Goal: Information Seeking & Learning: Learn about a topic

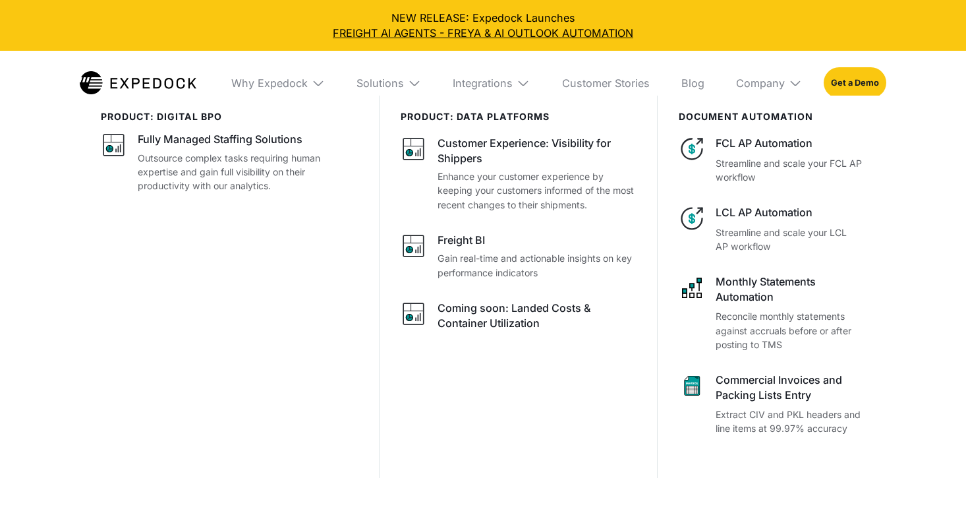
select select
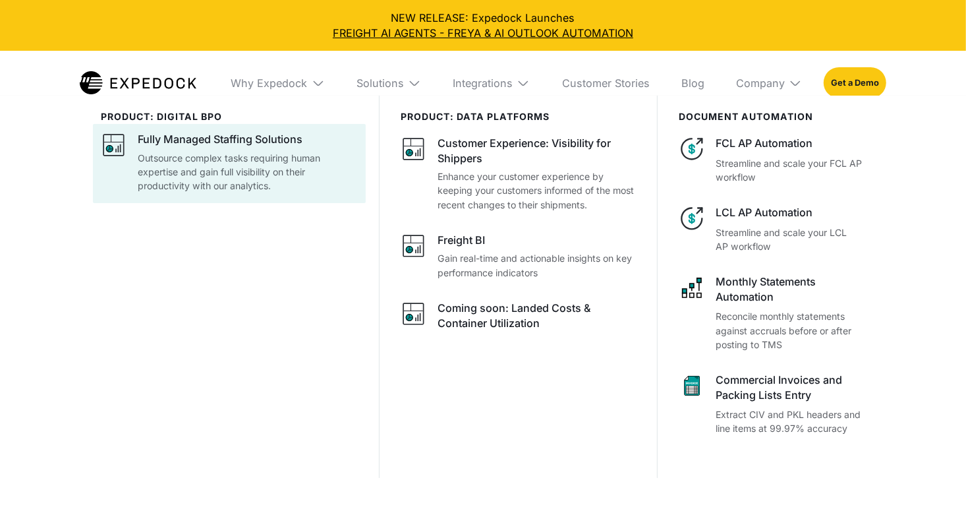
click at [280, 187] on p "Outsource complex tasks requiring human expertise and gain full visibility on t…" at bounding box center [248, 172] width 220 height 42
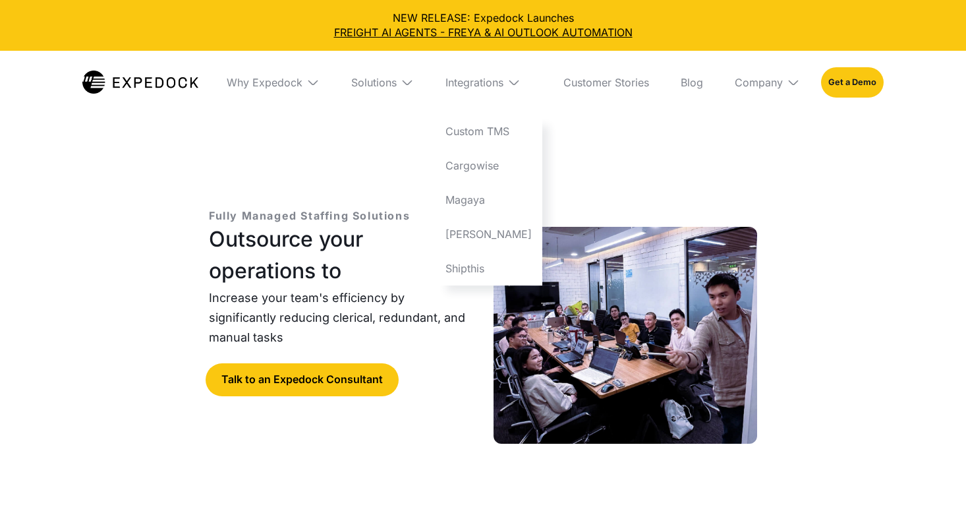
select select
click at [521, 80] on img at bounding box center [514, 82] width 13 height 13
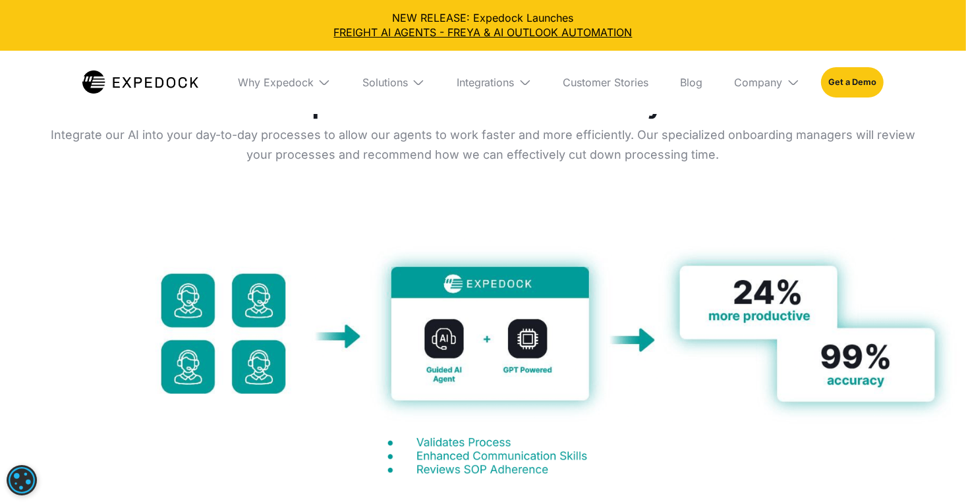
scroll to position [4038, 0]
